Goal: Find specific page/section: Find specific page/section

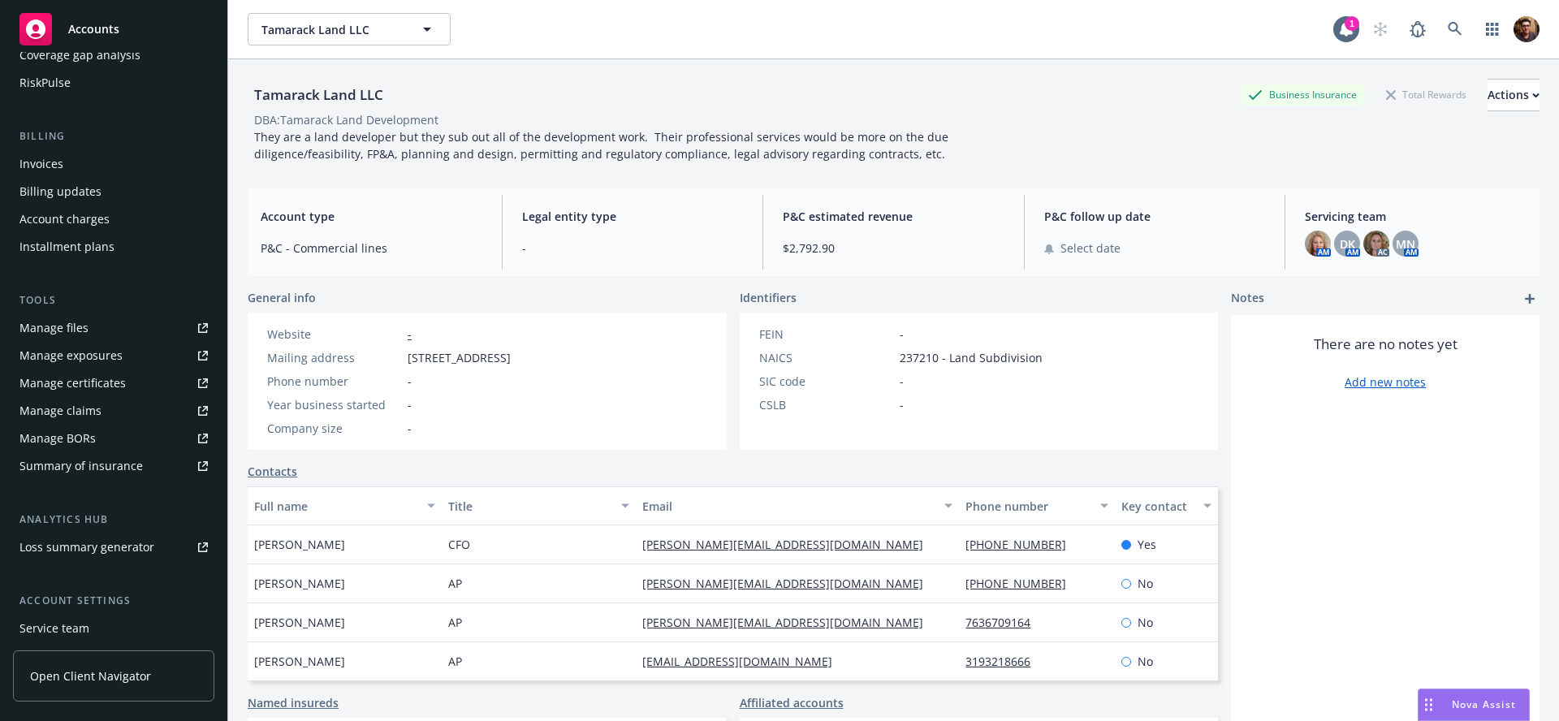
scroll to position [251, 0]
drag, startPoint x: 377, startPoint y: 92, endPoint x: 434, endPoint y: 104, distance: 58.1
click at [244, 94] on div "Tamarack Land LLC Business Insurance Total Rewards Actions DBA: Tamarack Land D…" at bounding box center [893, 419] width 1331 height 721
